Goal: Information Seeking & Learning: Find contact information

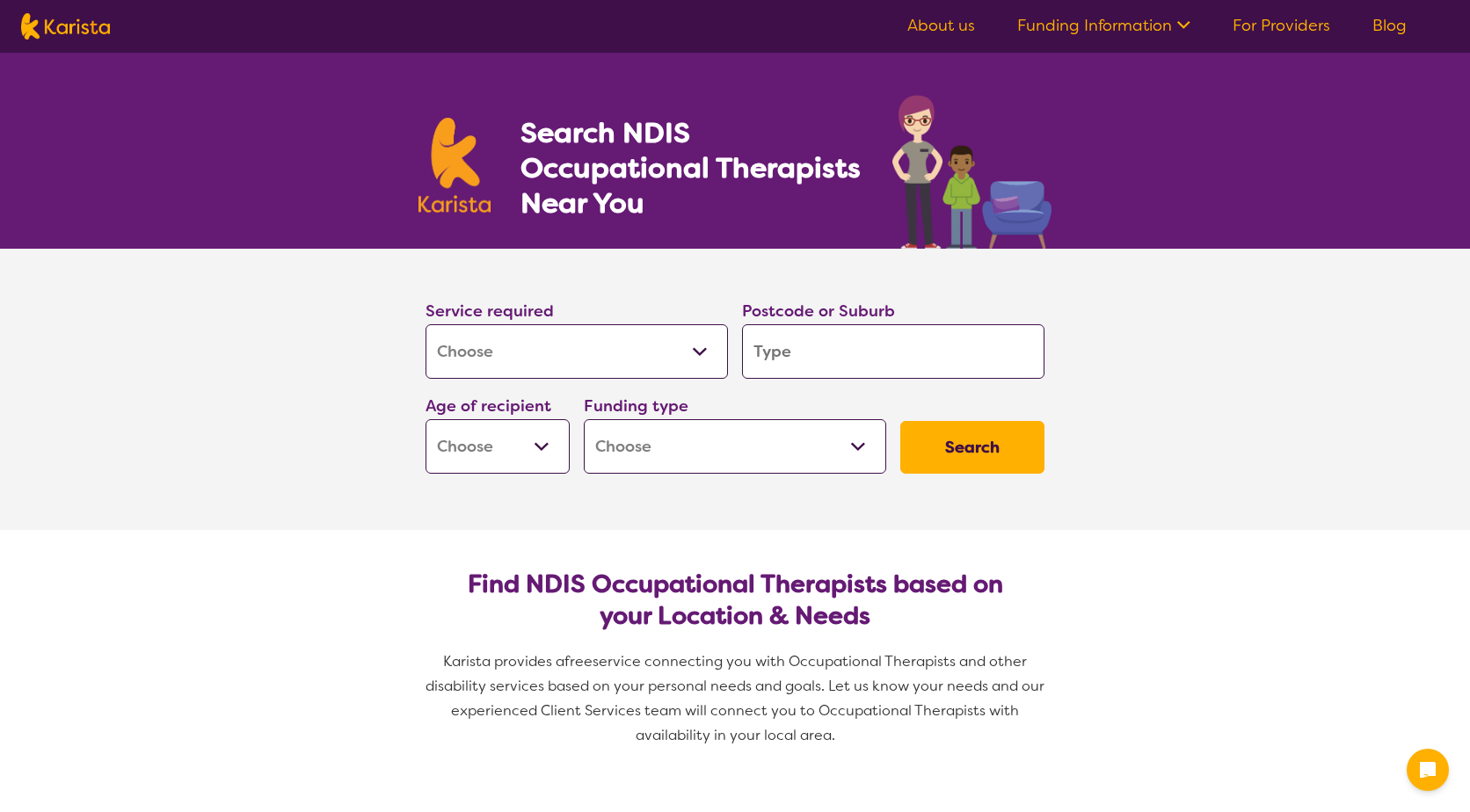
select select "[MEDICAL_DATA]"
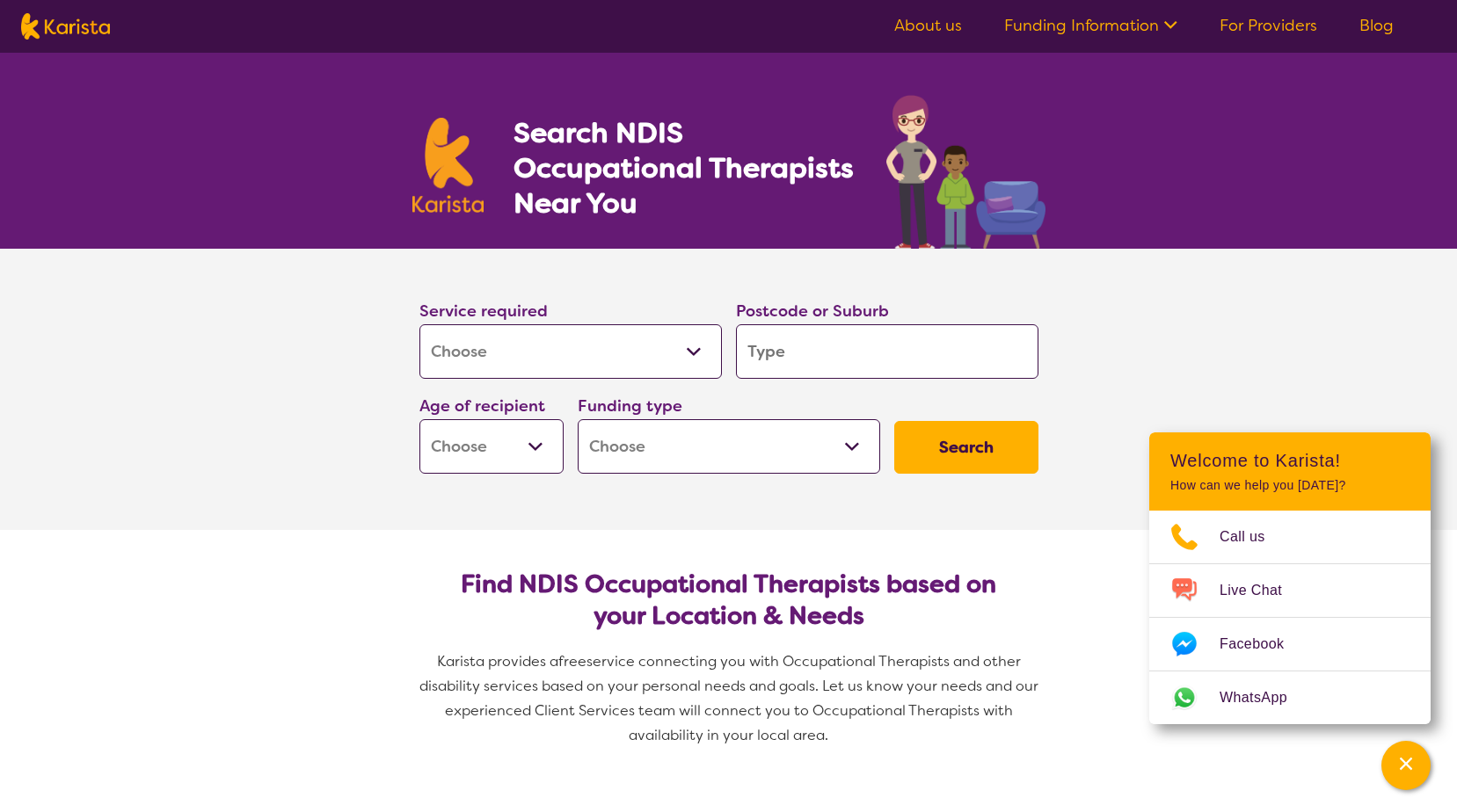
click at [859, 439] on select "Home Care Package (HCP) National Disability Insurance Scheme (NDIS) I don't know" at bounding box center [728, 447] width 302 height 54
click at [423, 514] on section "Service required Allied Health Assistant Assessment ([MEDICAL_DATA] or [MEDICAL…" at bounding box center [728, 390] width 703 height 281
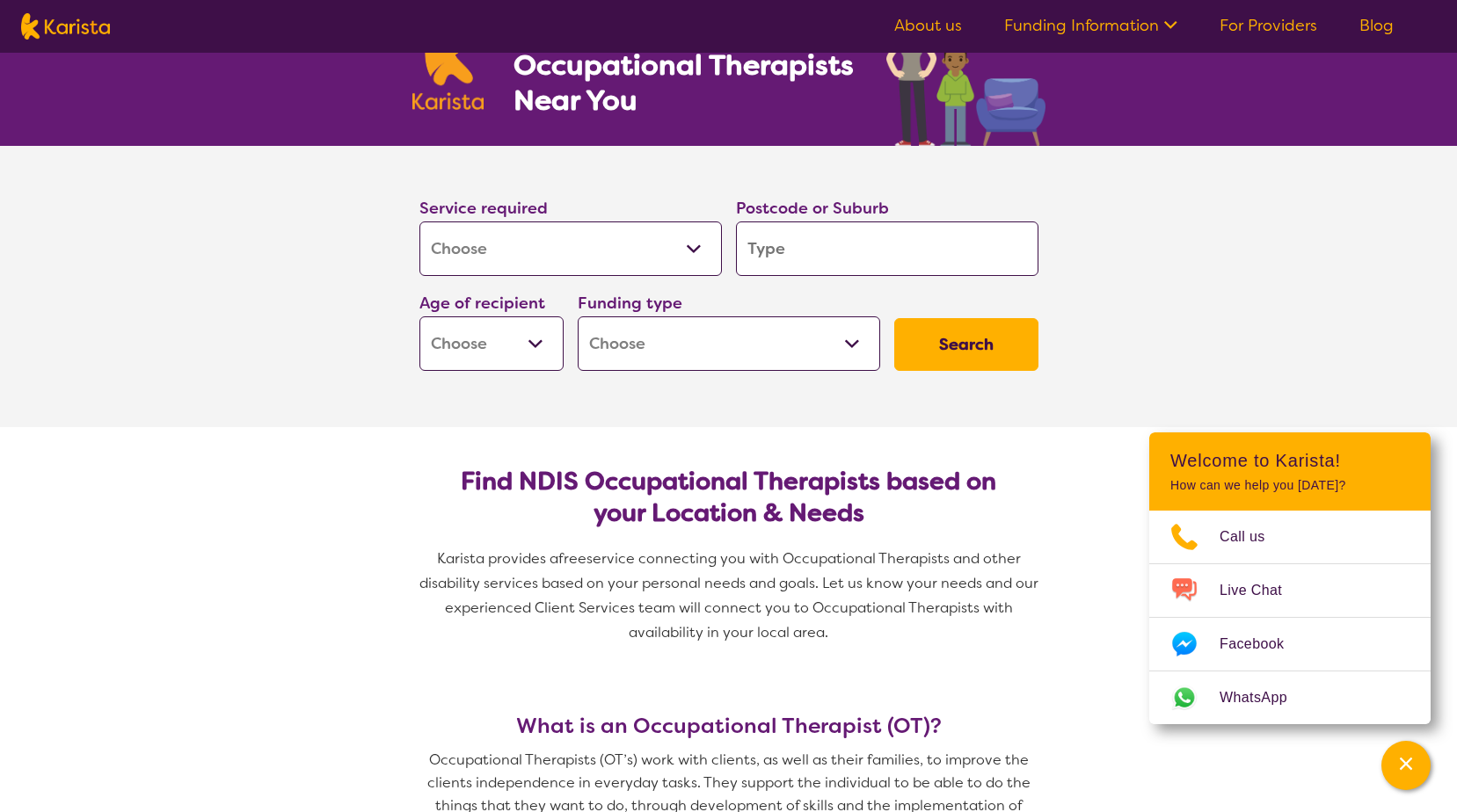
scroll to position [88, 0]
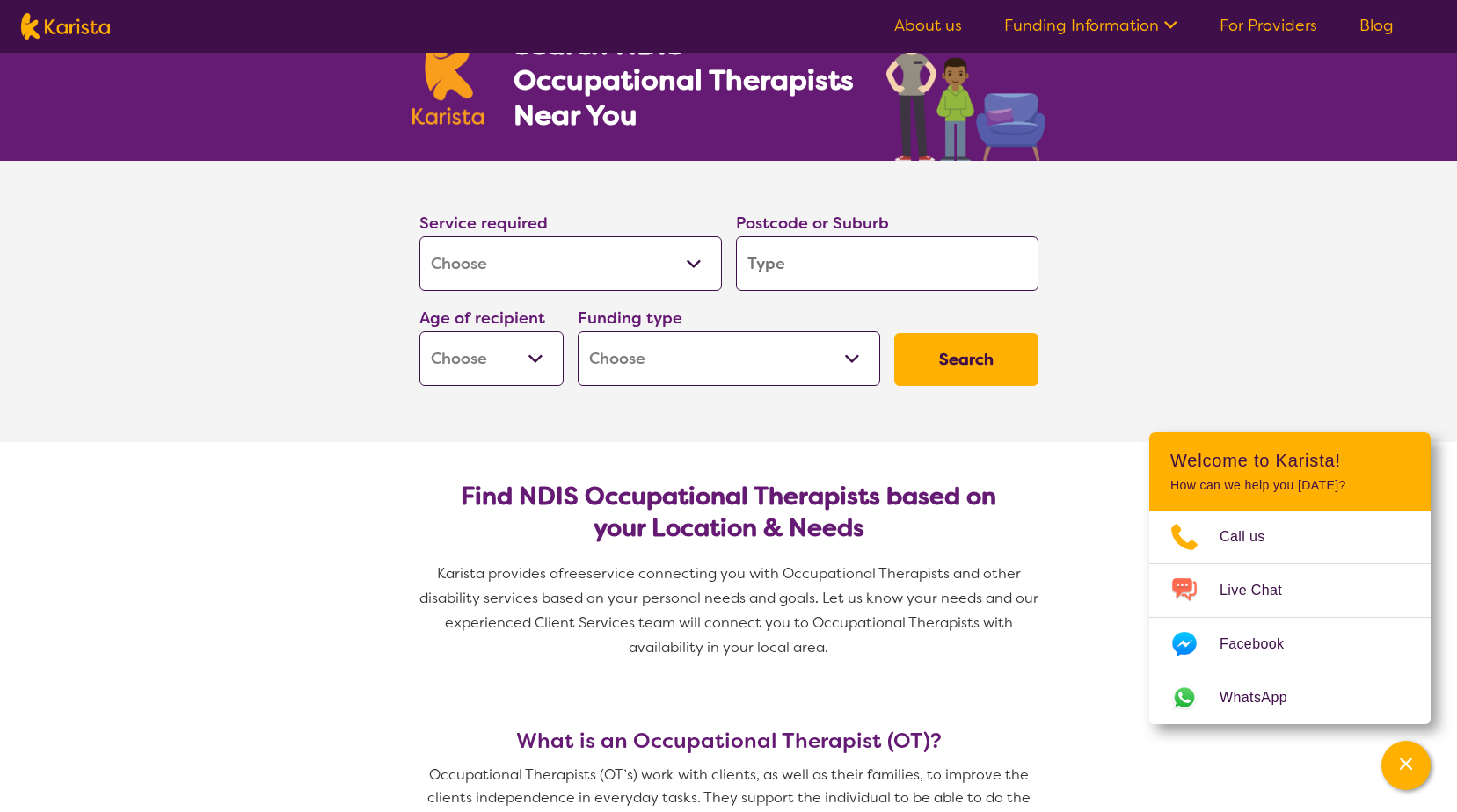
click at [550, 357] on select "Early Childhood - 0 to 9 Child - 10 to 11 Adolescent - 12 to 17 Adult - 18 to 6…" at bounding box center [492, 358] width 144 height 54
select select "EC"
click at [420, 331] on select "Early Childhood - 0 to 9 Child - 10 to 11 Adolescent - 12 to 17 Adult - 18 to 6…" at bounding box center [492, 358] width 144 height 54
select select "EC"
click at [804, 281] on input "search" at bounding box center [886, 263] width 302 height 54
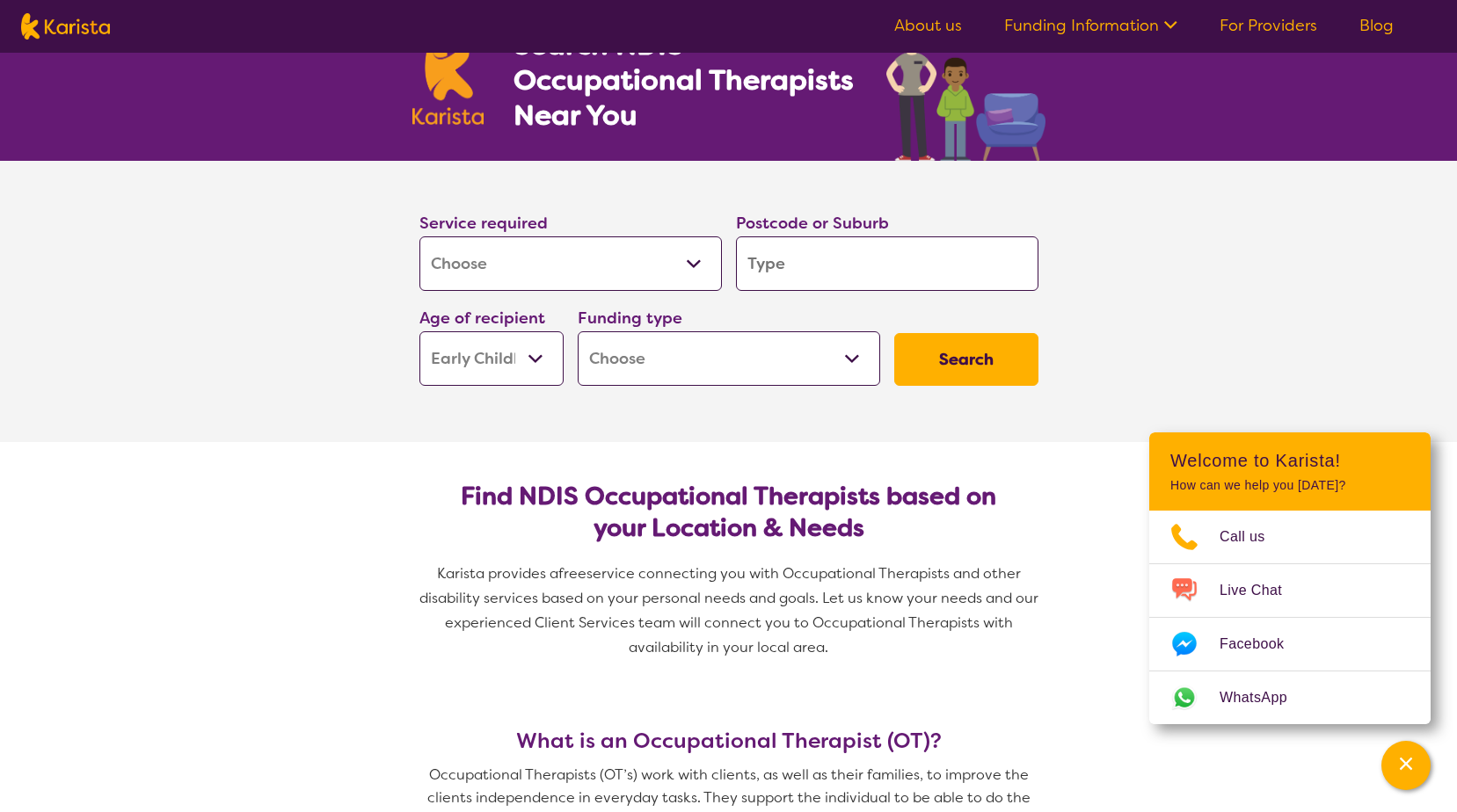
type input "4"
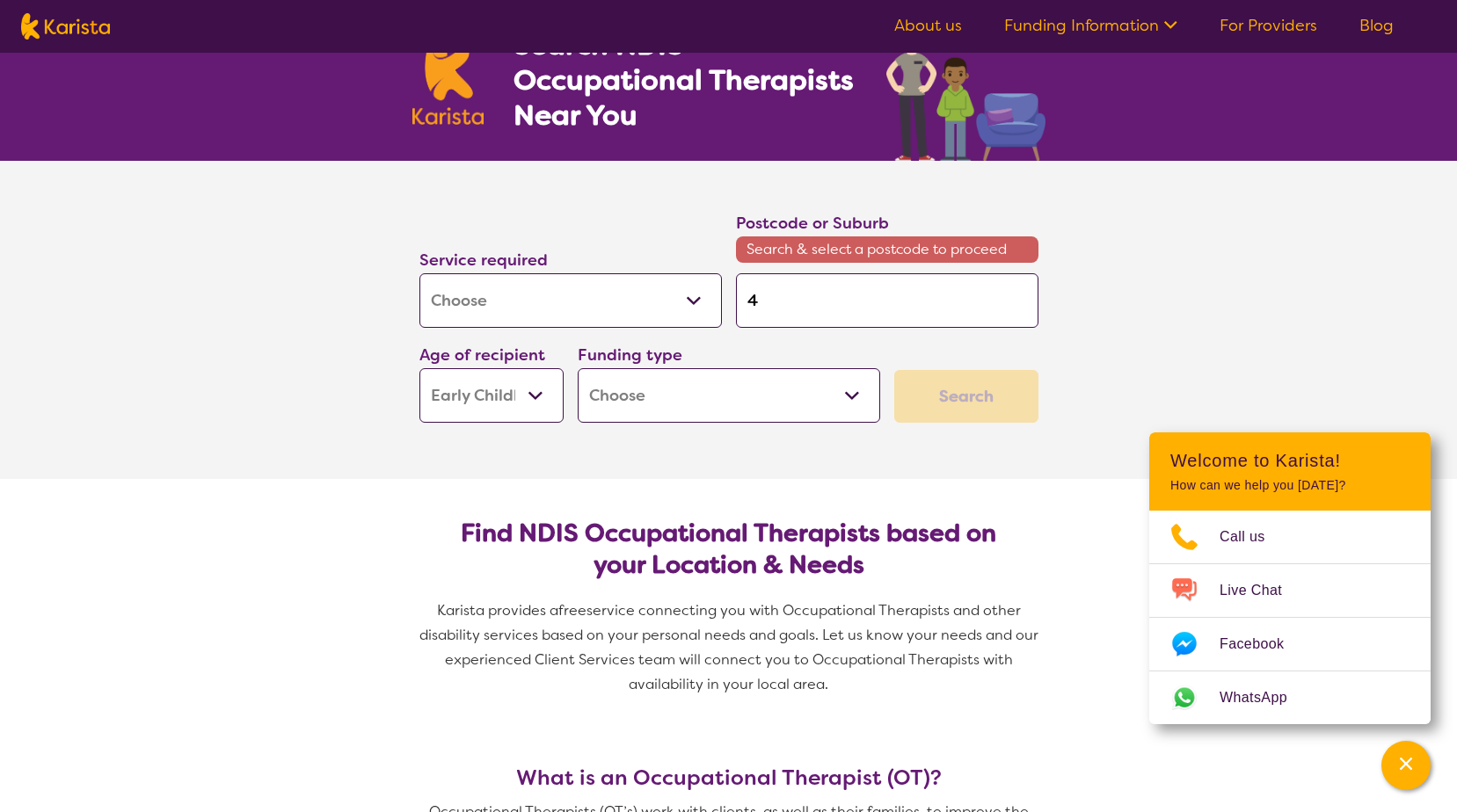
type input "42"
type input "421"
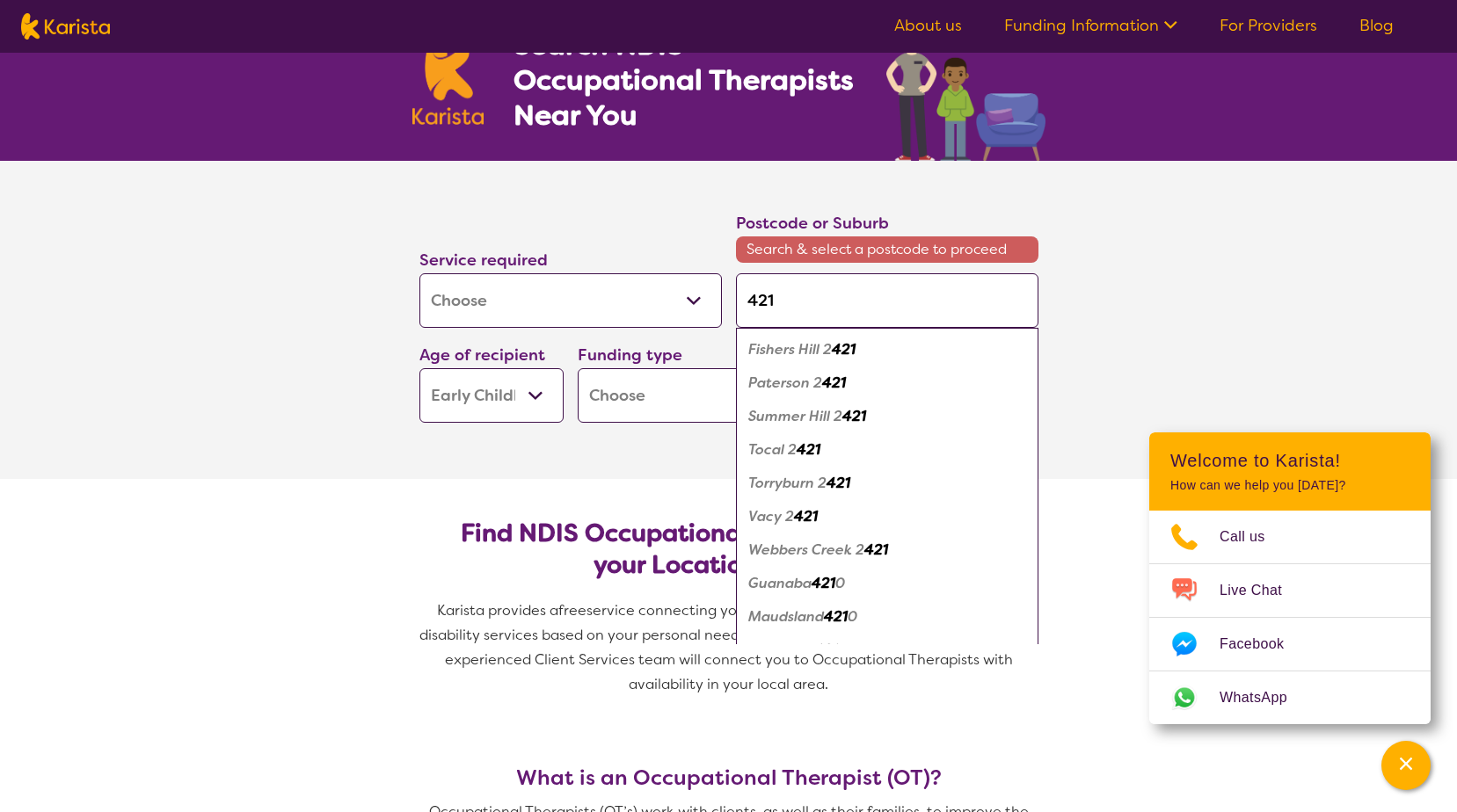
type input "4216"
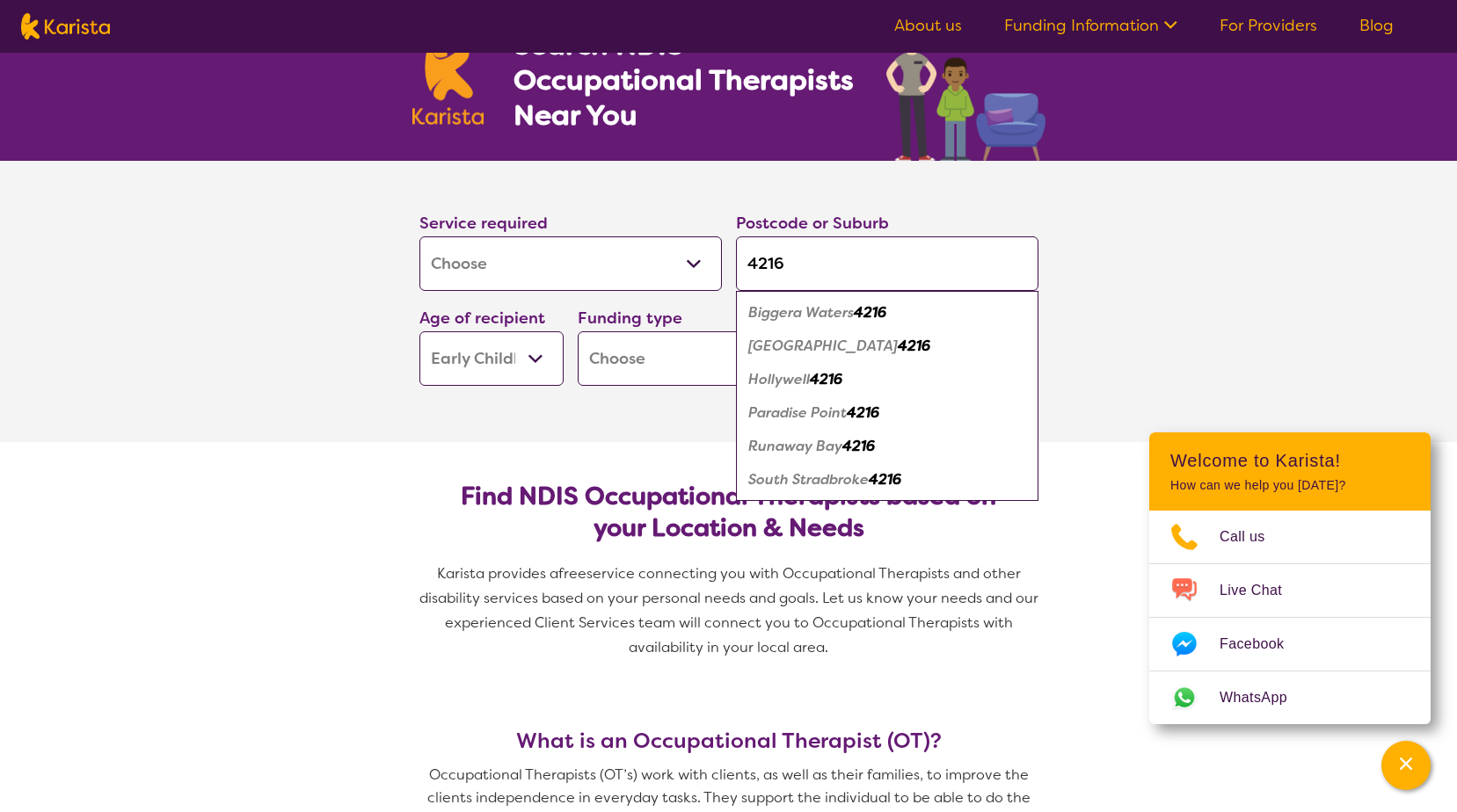
type input "4216"
click at [797, 445] on em "Runaway Bay" at bounding box center [795, 446] width 94 height 18
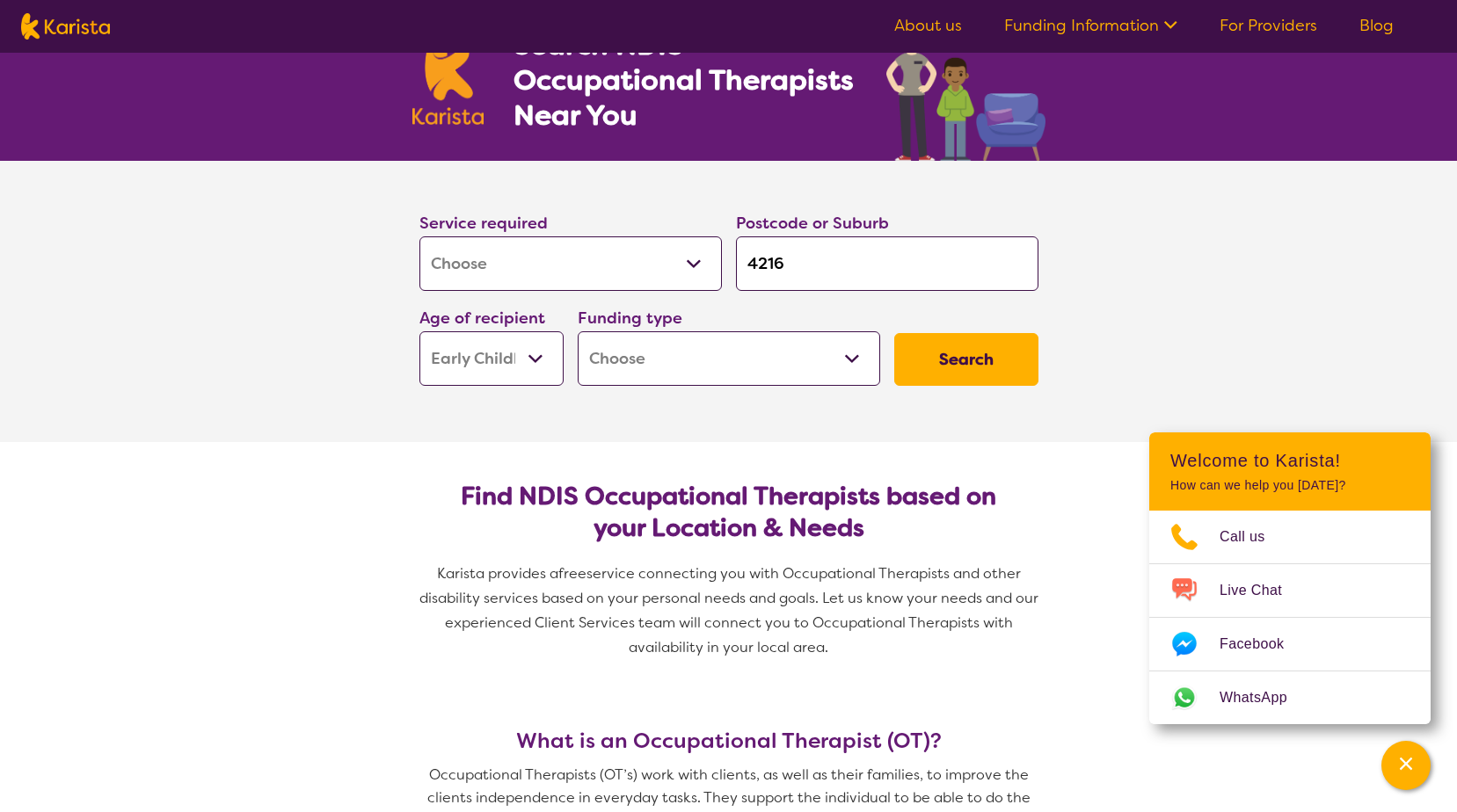
click at [694, 367] on select "Home Care Package (HCP) National Disability Insurance Scheme (NDIS) I don't know" at bounding box center [728, 358] width 302 height 54
select select "i-don-t-know"
click at [578, 331] on select "Home Care Package (HCP) National Disability Insurance Scheme (NDIS) I don't know" at bounding box center [728, 358] width 302 height 54
select select "i-don-t-know"
click at [975, 369] on button "Search" at bounding box center [967, 359] width 144 height 52
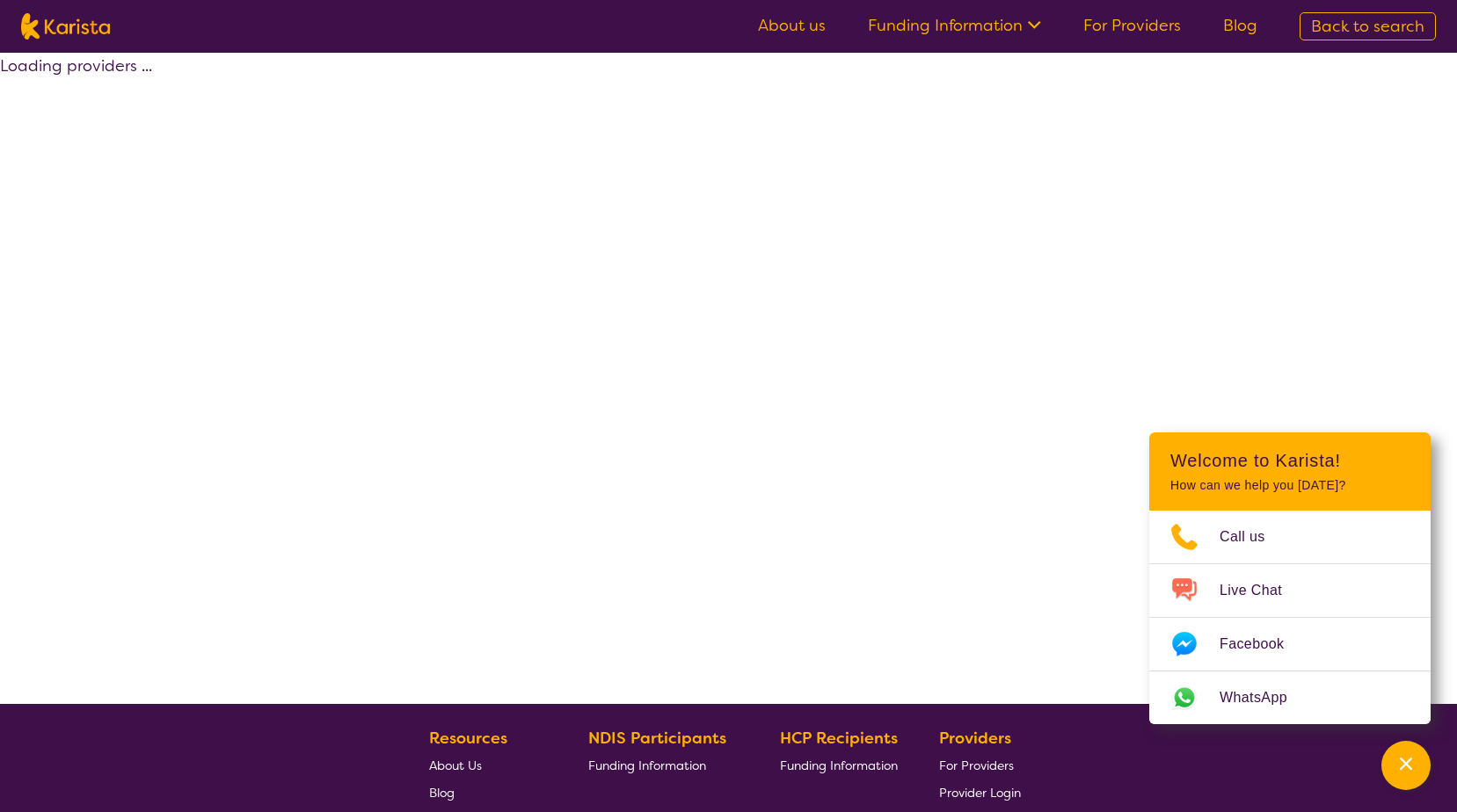
select select "[MEDICAL_DATA]"
select select "EC"
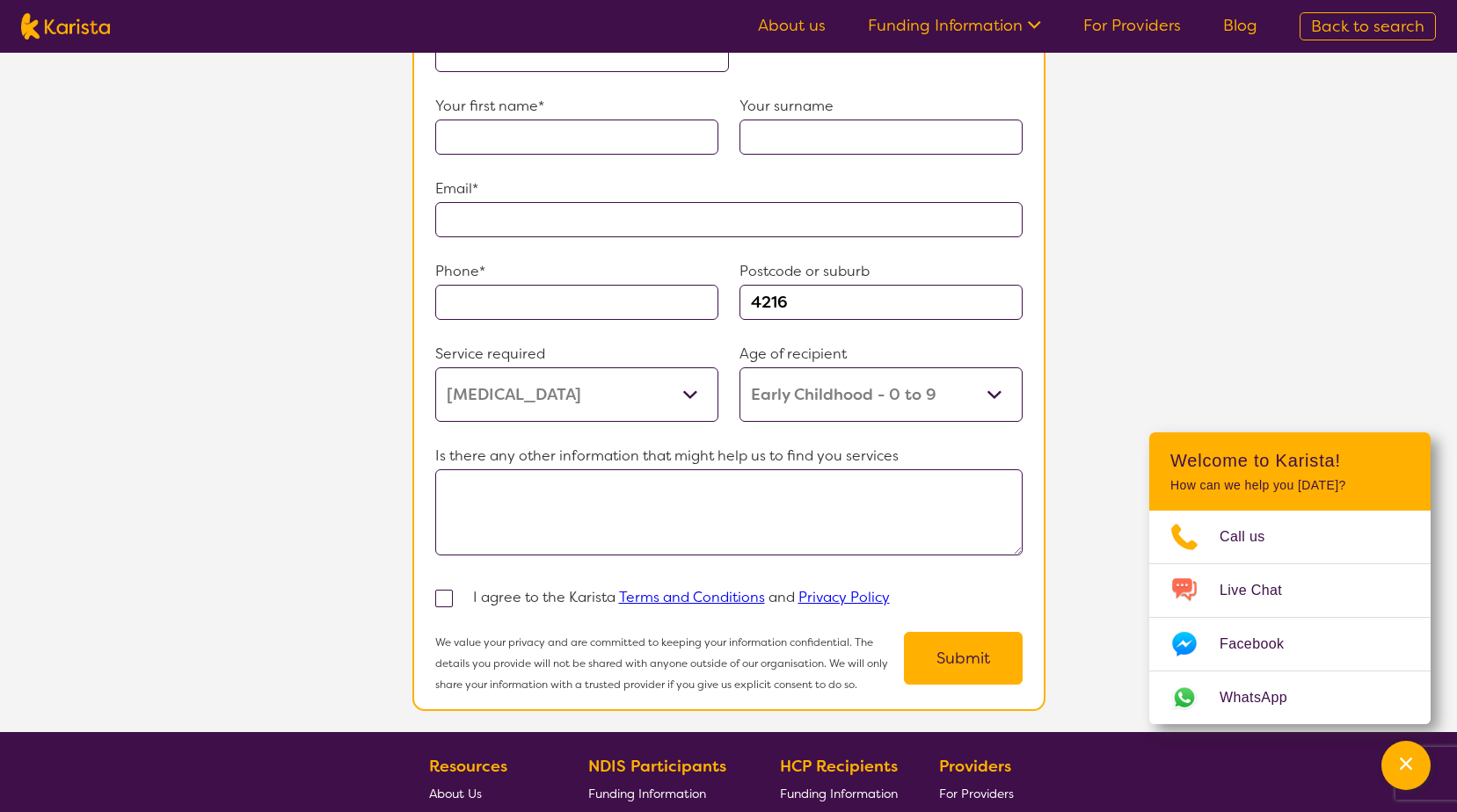
scroll to position [1231, 0]
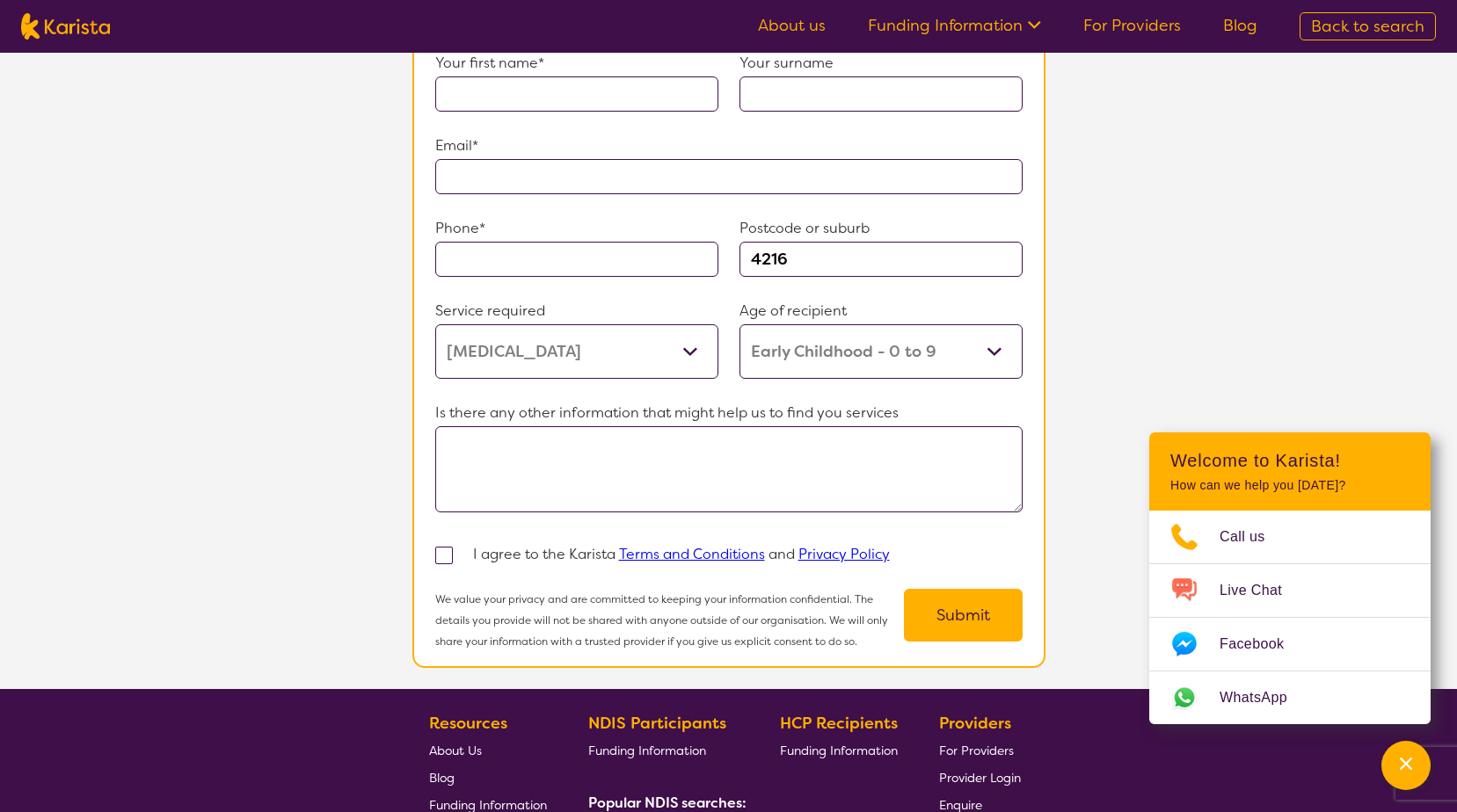
select select "[MEDICAL_DATA]"
select select "EC"
select select "i-don-t-know"
select select "[MEDICAL_DATA]"
select select "EC"
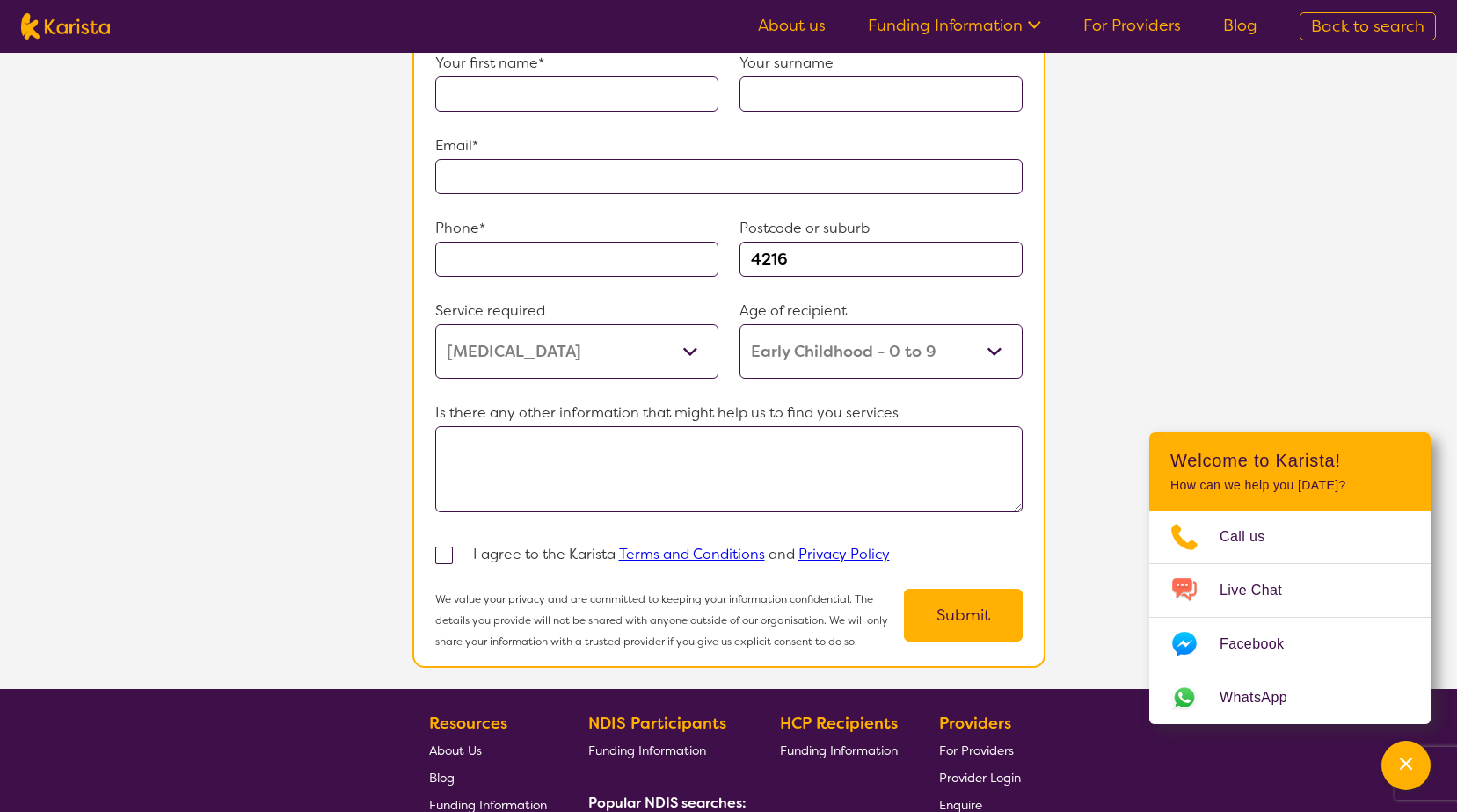
select select "i-don-t-know"
